Goal: Browse casually

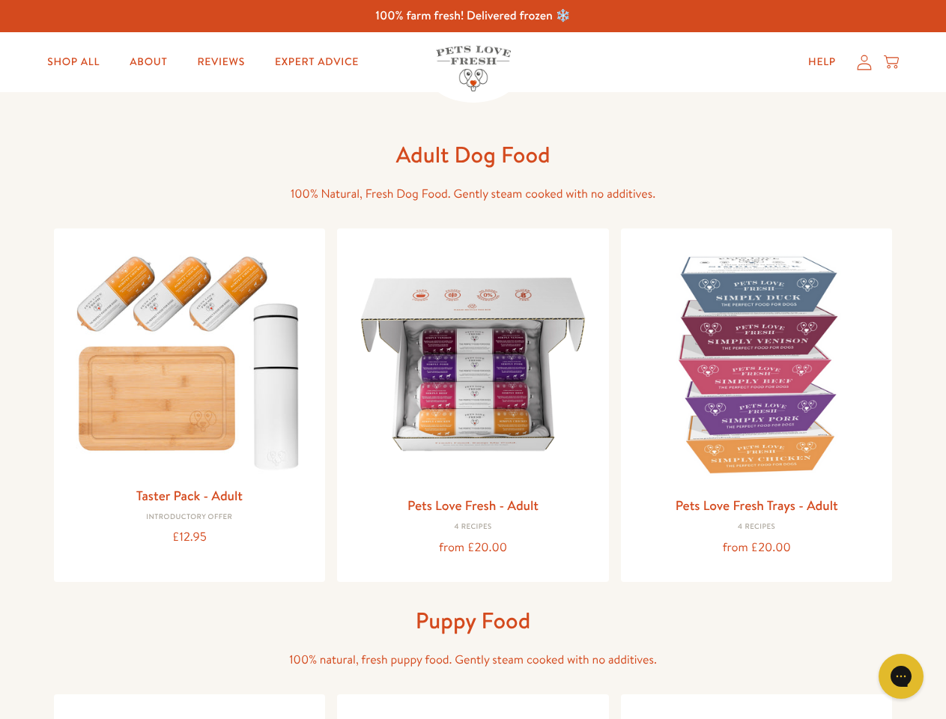
click at [901, 676] on icon "Open gorgias live chat" at bounding box center [900, 676] width 14 height 14
